Goal: Task Accomplishment & Management: Manage account settings

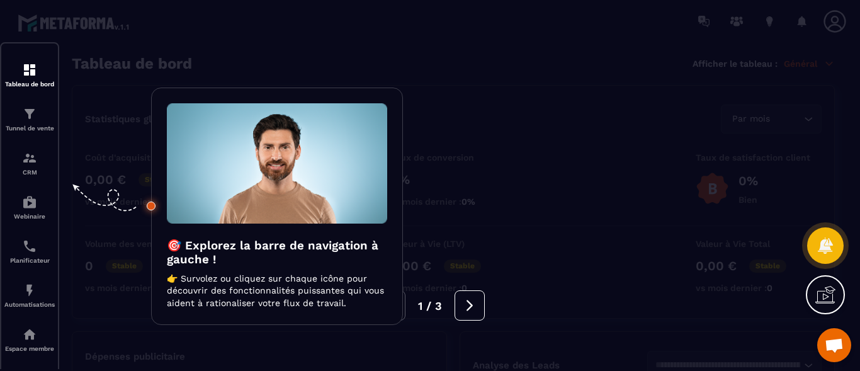
click at [27, 68] on div at bounding box center [430, 185] width 860 height 371
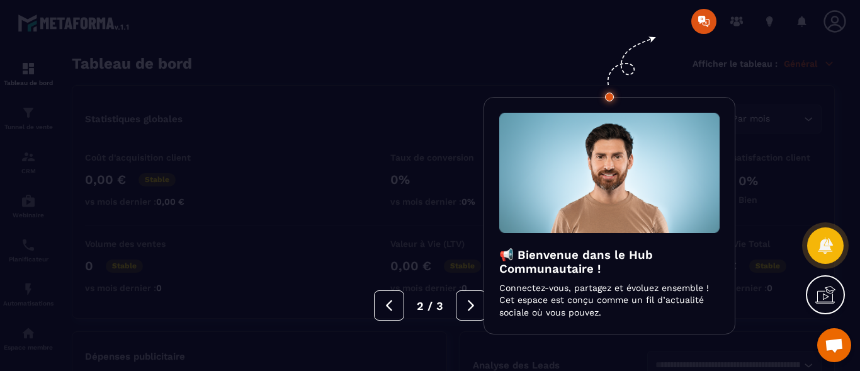
click at [709, 26] on div at bounding box center [430, 185] width 860 height 371
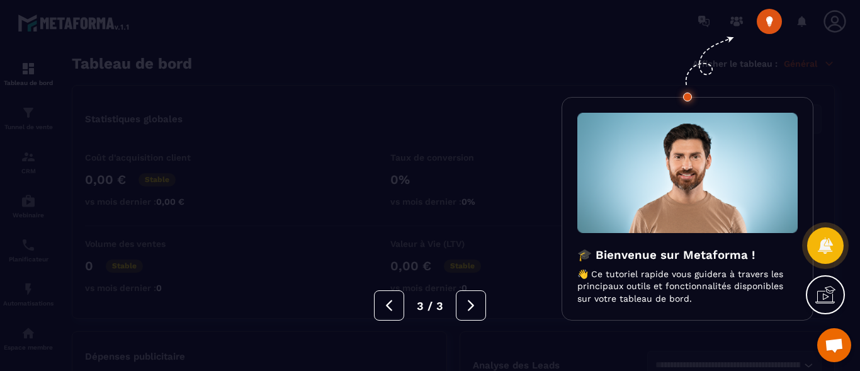
click at [767, 26] on div at bounding box center [430, 185] width 860 height 371
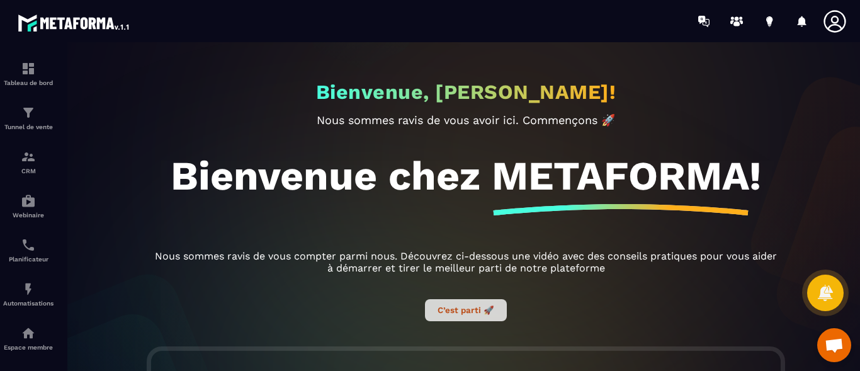
click at [465, 312] on button "C’est parti 🚀" at bounding box center [466, 310] width 82 height 22
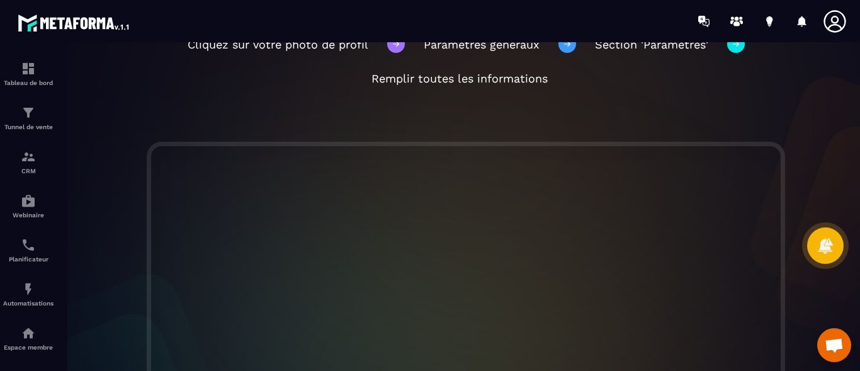
scroll to position [215, 0]
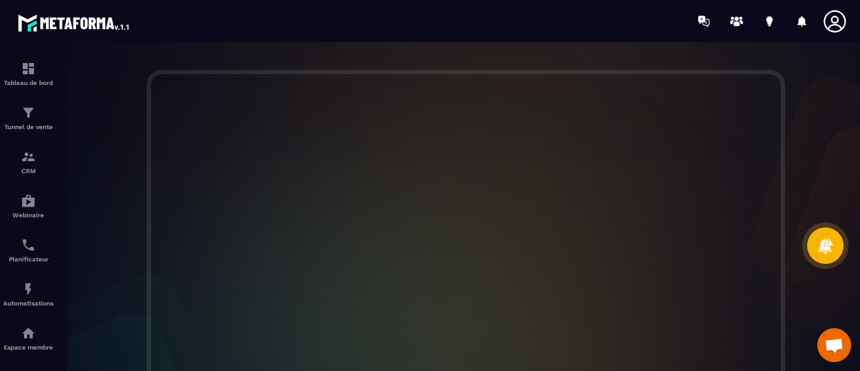
click at [838, 24] on icon at bounding box center [835, 21] width 25 height 25
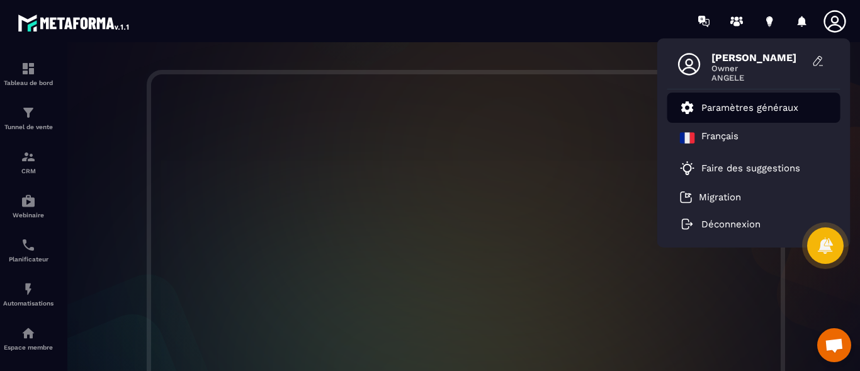
click at [782, 106] on p "Paramètres généraux" at bounding box center [750, 107] width 97 height 11
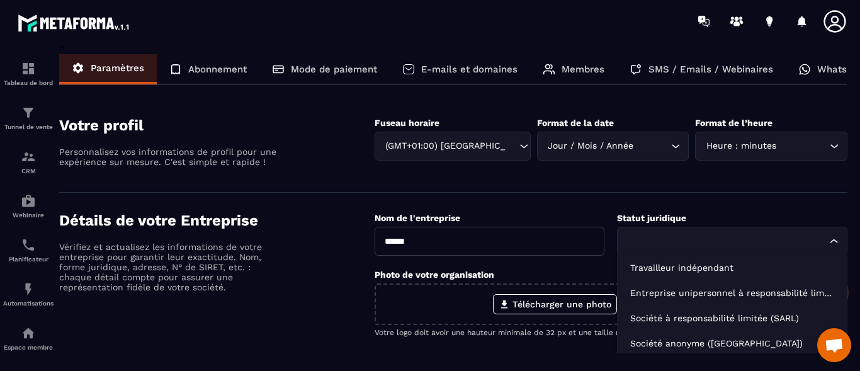
click at [828, 245] on icon "Search for option" at bounding box center [834, 241] width 13 height 13
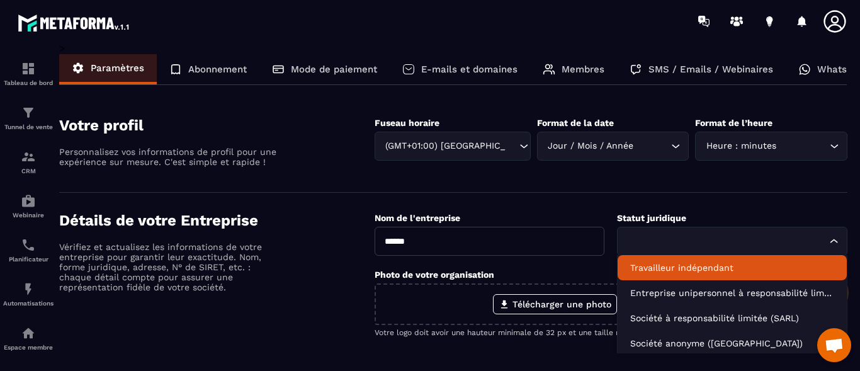
click at [796, 265] on p "Travailleur indépendant" at bounding box center [733, 267] width 204 height 13
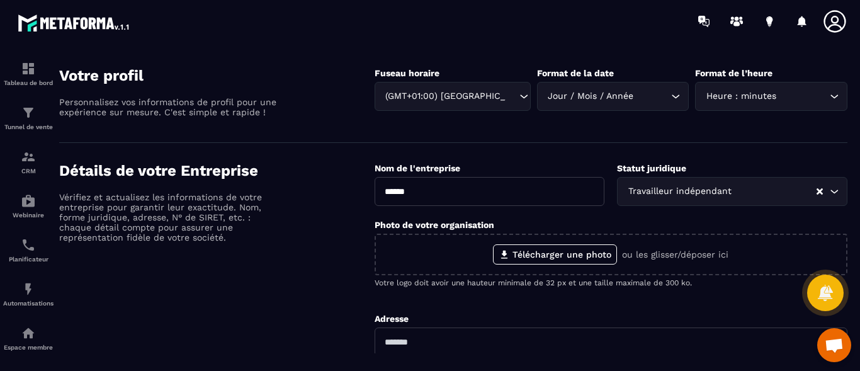
scroll to position [72, 0]
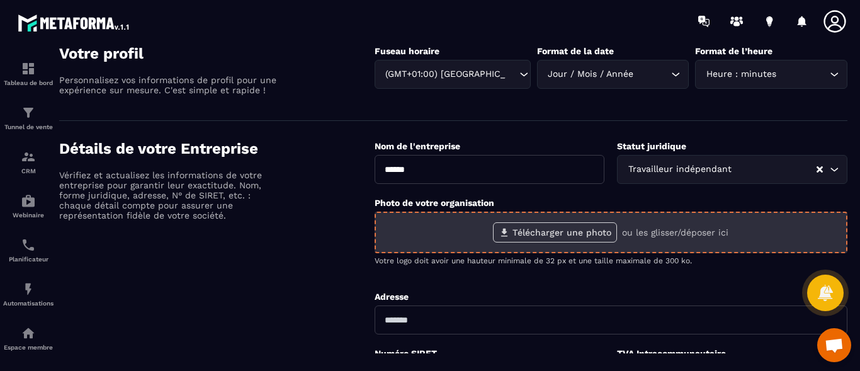
click at [580, 232] on label "Télécharger une photo" at bounding box center [555, 232] width 124 height 20
click at [0, 0] on input "Télécharger une photo" at bounding box center [0, 0] width 0 height 0
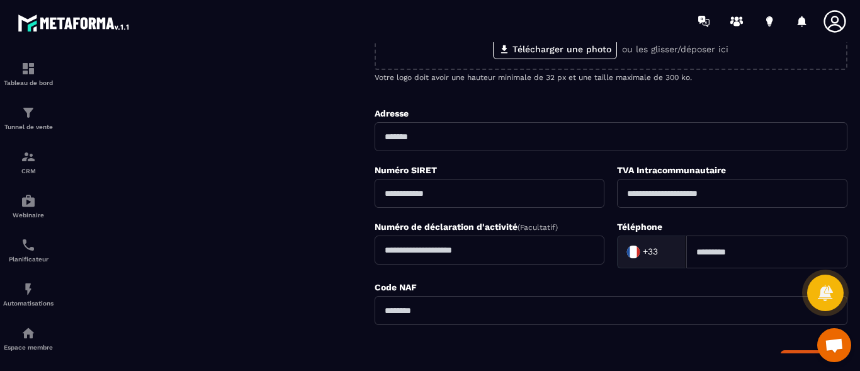
scroll to position [287, 0]
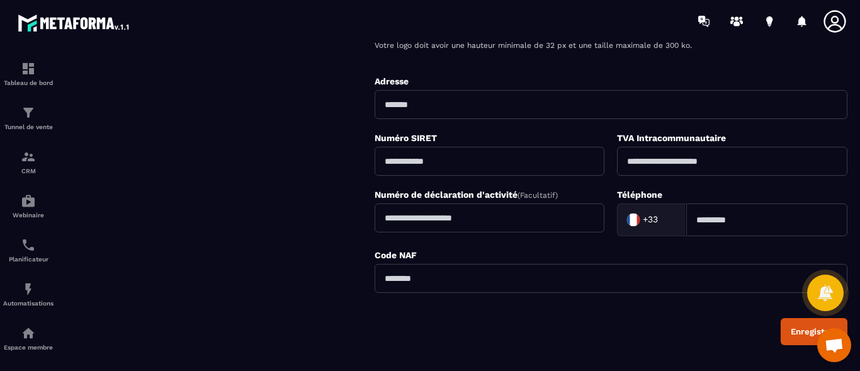
click at [294, 94] on div "Détails de votre Entreprise Vérifiez et actualisez les informations de votre en…" at bounding box center [217, 134] width 316 height 421
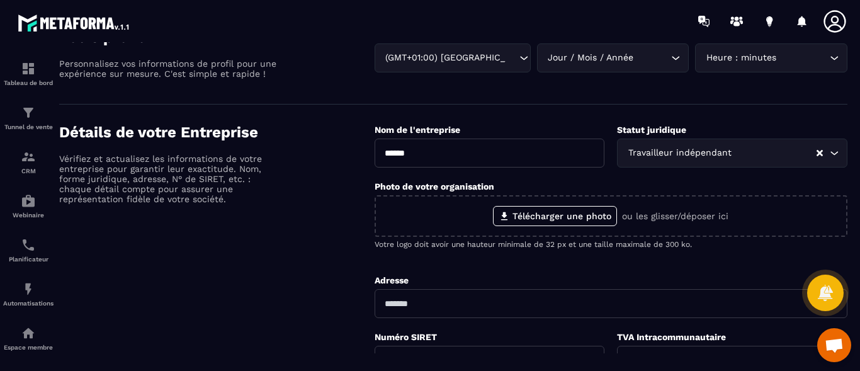
scroll to position [0, 0]
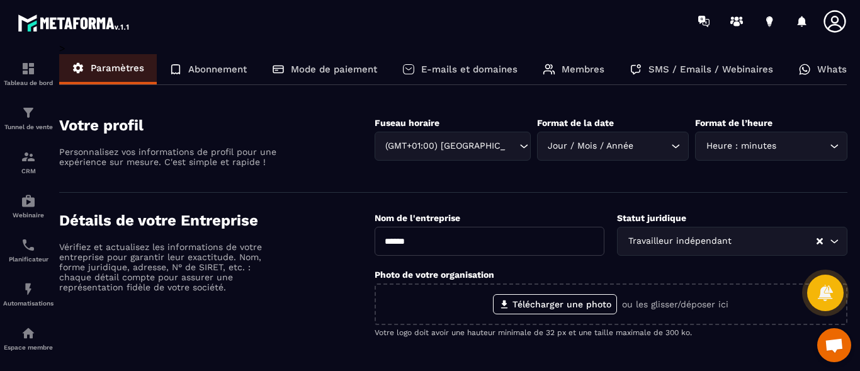
click at [337, 71] on p "Mode de paiement" at bounding box center [334, 69] width 86 height 11
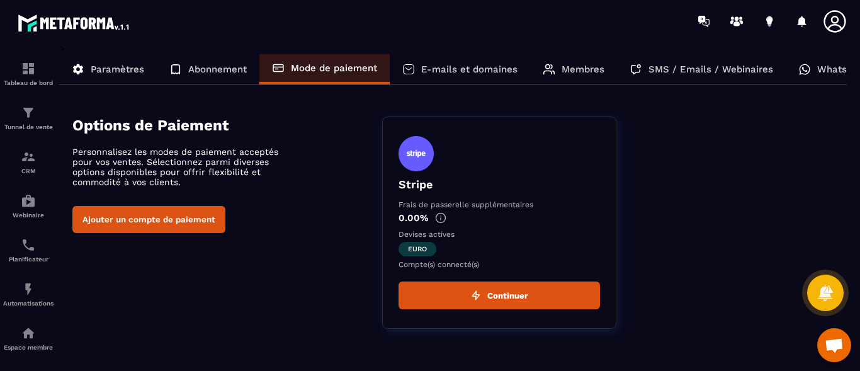
click at [214, 67] on p "Abonnement" at bounding box center [217, 69] width 59 height 11
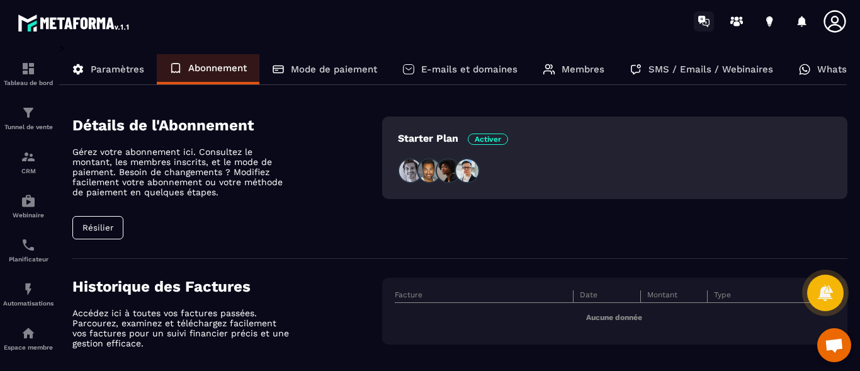
click at [704, 21] on icon at bounding box center [702, 20] width 7 height 8
